Goal: Task Accomplishment & Management: Manage account settings

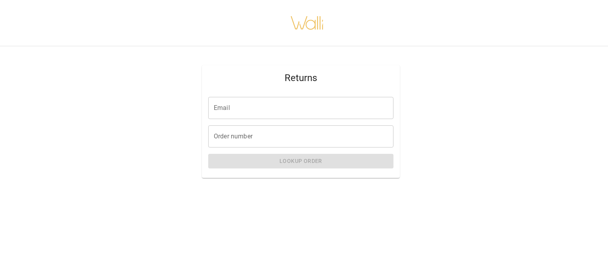
click at [286, 106] on input "Email" at bounding box center [300, 108] width 185 height 22
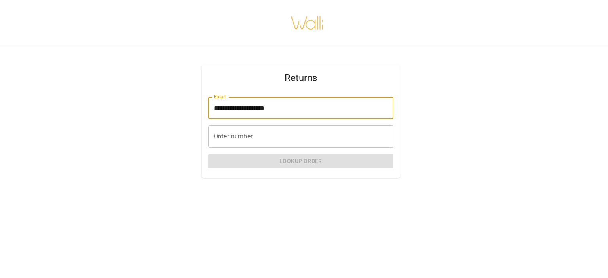
type input "**********"
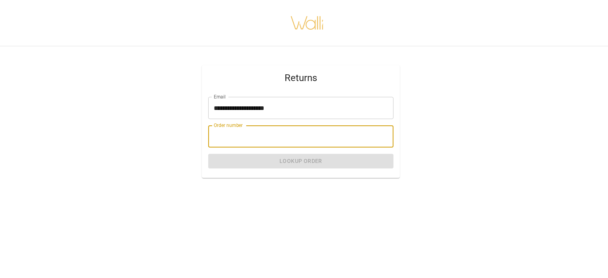
click at [290, 135] on input "Order number" at bounding box center [300, 136] width 185 height 22
click at [254, 132] on input "Order number" at bounding box center [300, 136] width 185 height 22
paste input "*******"
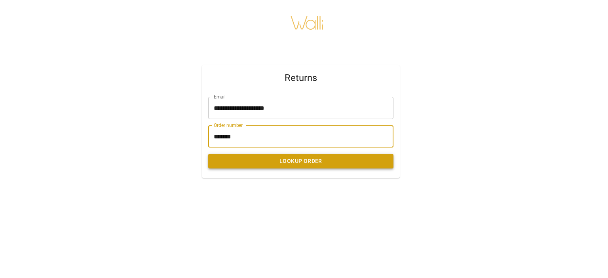
type input "*******"
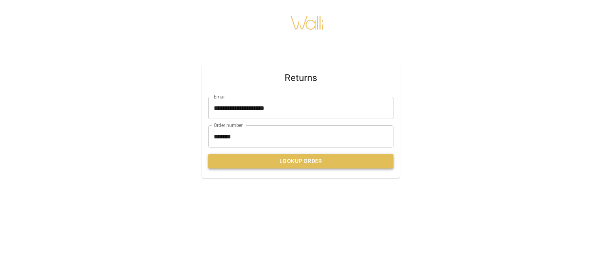
click at [290, 158] on button "Lookup Order" at bounding box center [300, 161] width 185 height 15
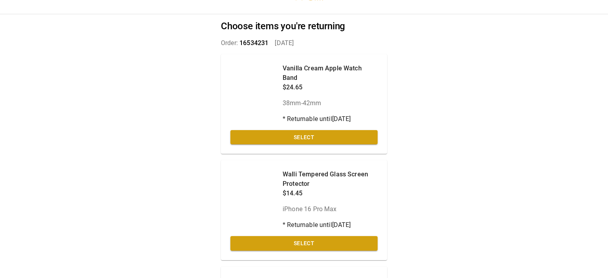
scroll to position [83, 0]
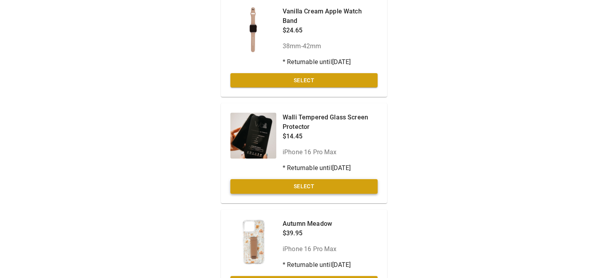
click at [322, 179] on button "Select" at bounding box center [303, 186] width 147 height 15
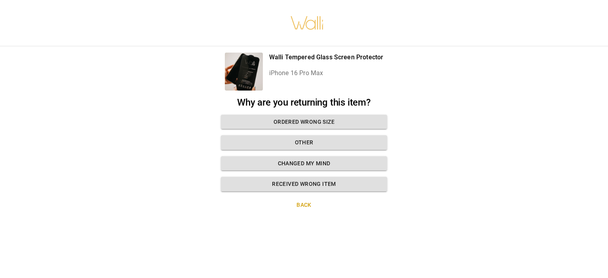
scroll to position [0, 0]
click at [335, 121] on button "Ordered wrong size" at bounding box center [304, 122] width 166 height 15
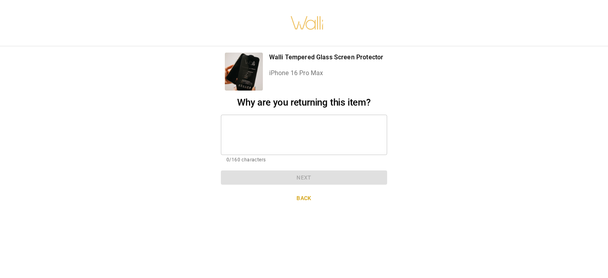
click at [319, 119] on div "* ​" at bounding box center [304, 135] width 166 height 40
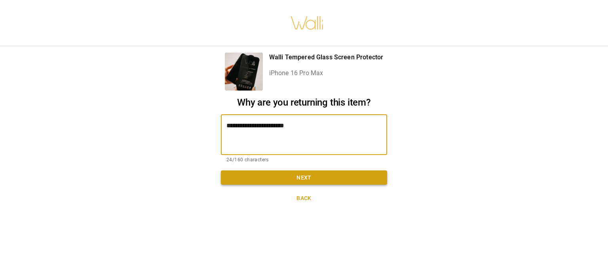
type textarea "**********"
click at [321, 176] on button "Next" at bounding box center [304, 178] width 166 height 15
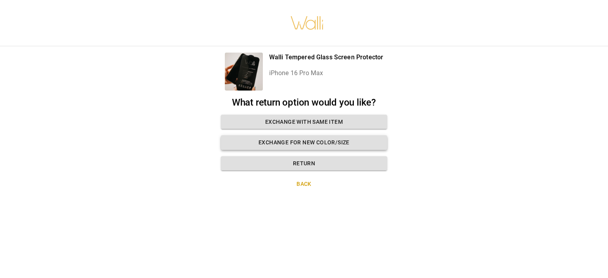
click at [336, 141] on button "Exchange for new color/size" at bounding box center [304, 142] width 166 height 15
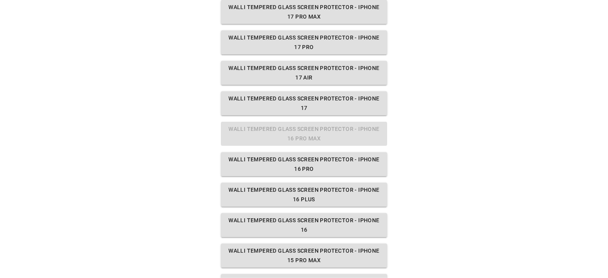
scroll to position [125, 0]
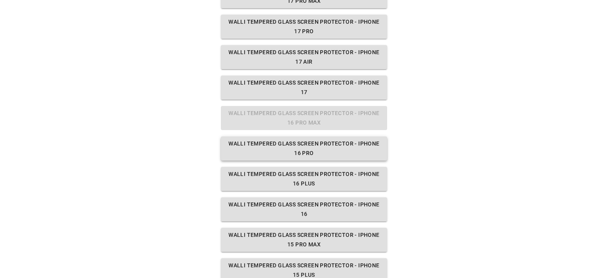
click at [321, 149] on button "Walli Tempered Glass Screen Protector - iPhone 16 Pro" at bounding box center [304, 148] width 166 height 24
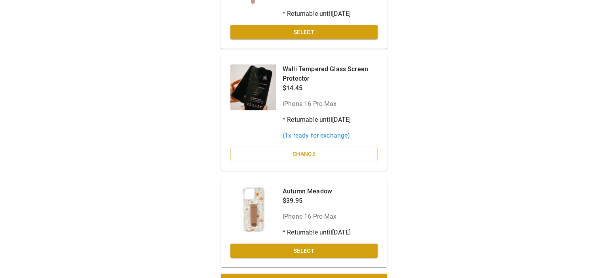
scroll to position [142, 0]
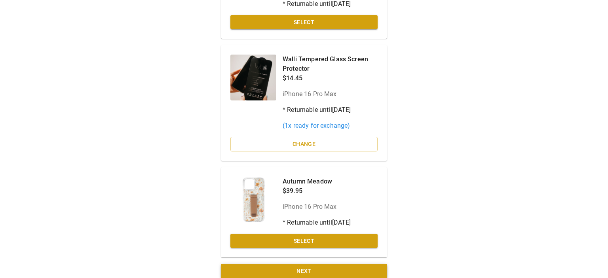
click at [362, 264] on button "Next" at bounding box center [304, 271] width 166 height 15
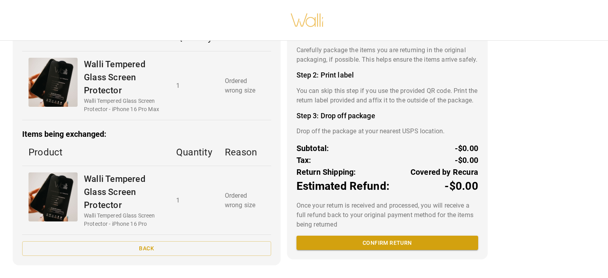
scroll to position [79, 0]
click at [396, 250] on button "Confirm return" at bounding box center [387, 243] width 182 height 15
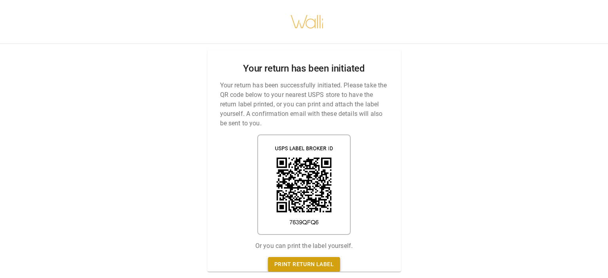
click at [295, 265] on link "Print return label" at bounding box center [304, 264] width 72 height 15
